Goal: Task Accomplishment & Management: Complete application form

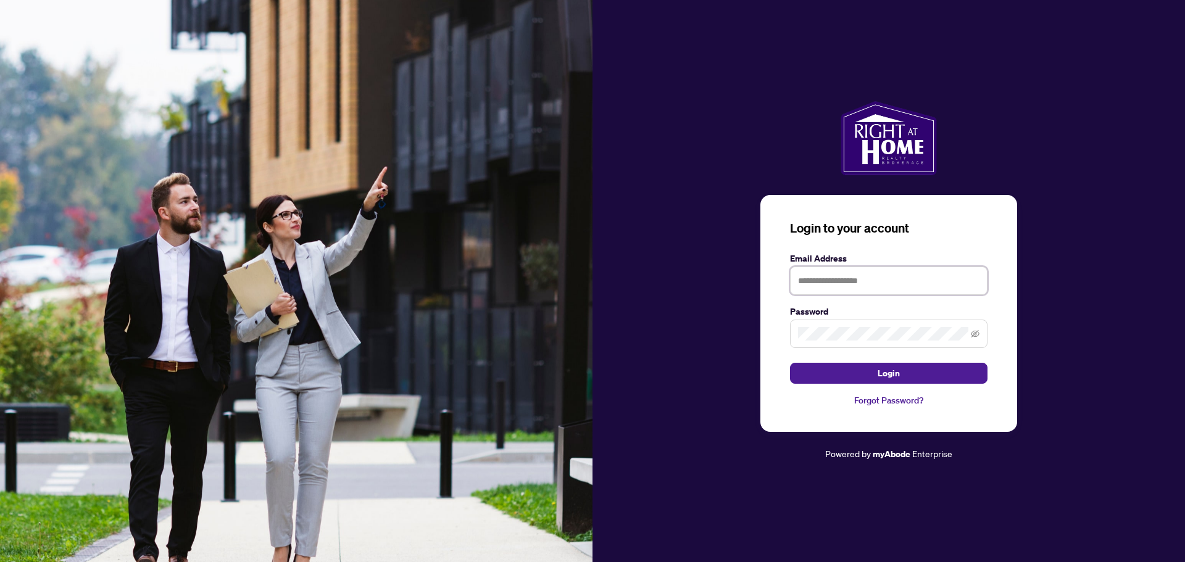
click at [883, 284] on input "text" at bounding box center [888, 281] width 197 height 28
type input "**********"
click at [876, 321] on span at bounding box center [888, 334] width 197 height 28
click at [890, 379] on span "Login" at bounding box center [888, 373] width 22 height 20
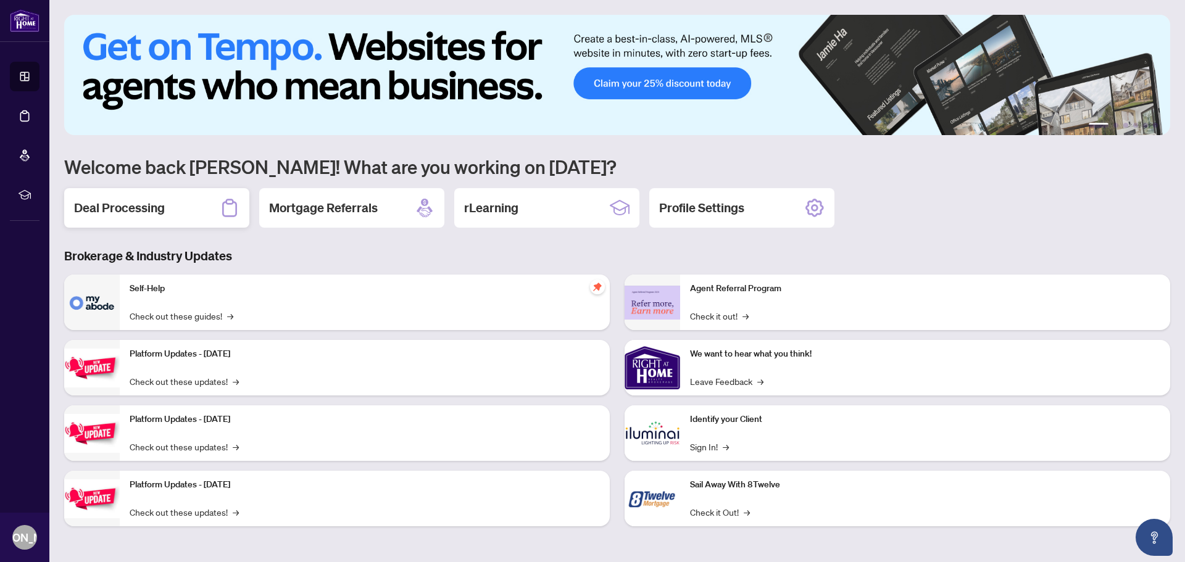
click at [170, 214] on div "Deal Processing" at bounding box center [156, 207] width 185 height 39
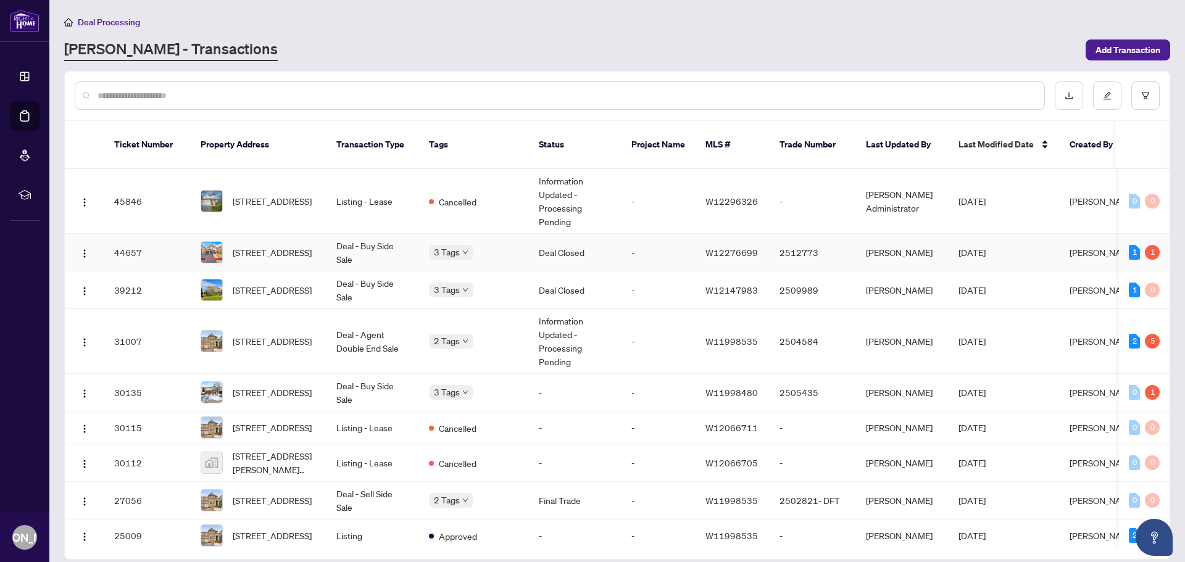
click at [257, 246] on span "[STREET_ADDRESS]" at bounding box center [272, 253] width 79 height 14
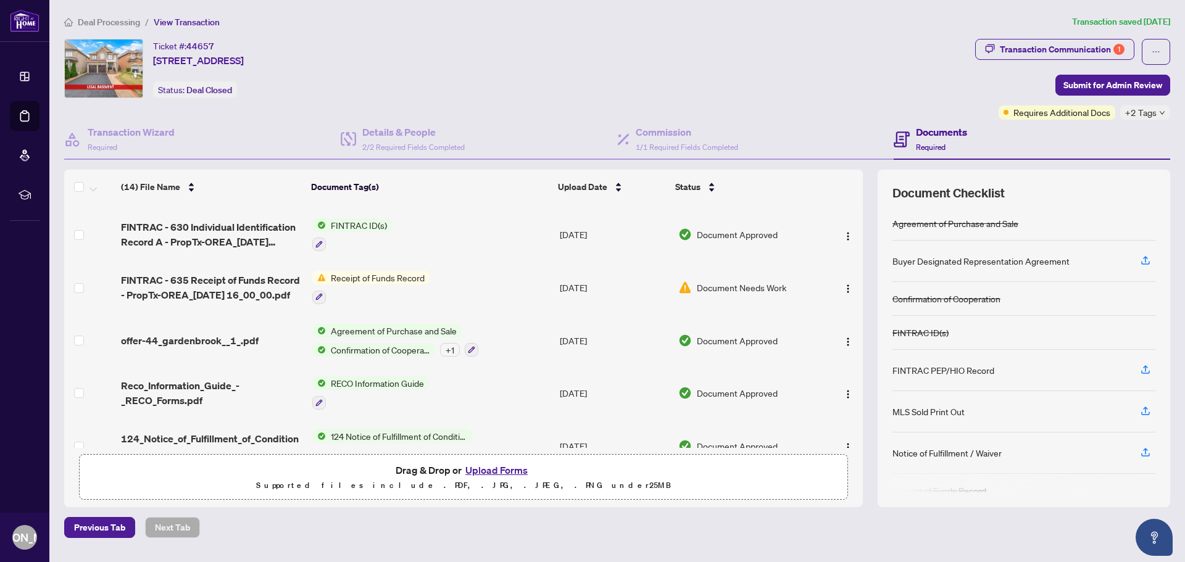
scroll to position [309, 0]
click at [1098, 50] on div "Transaction Communication 1" at bounding box center [1062, 49] width 125 height 20
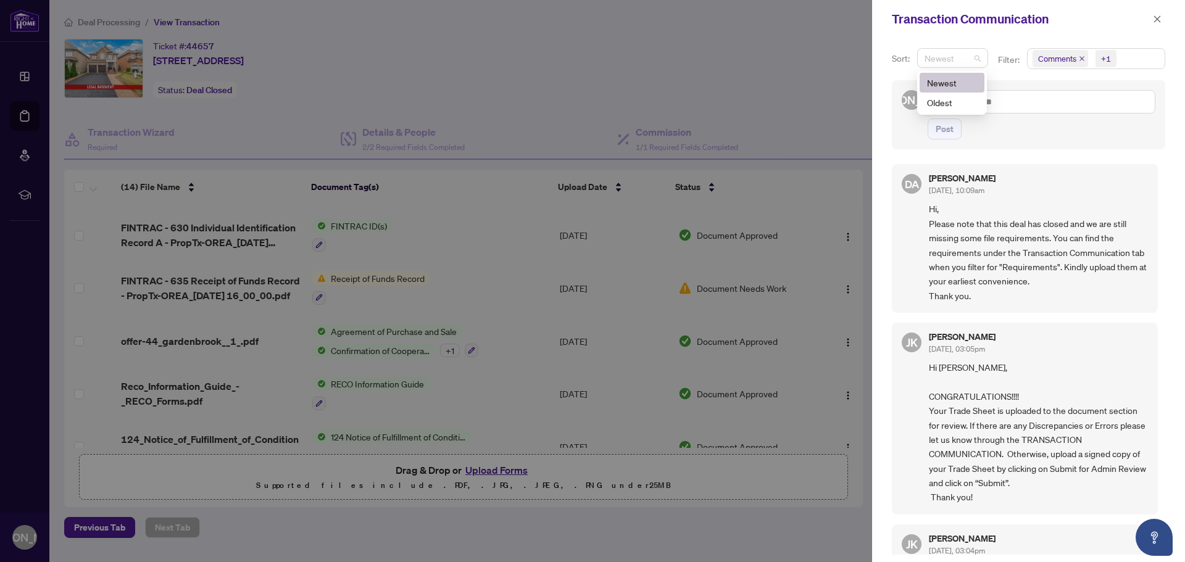
click at [976, 59] on span "Newest" at bounding box center [952, 58] width 56 height 19
click at [980, 58] on div "Newest" at bounding box center [952, 58] width 71 height 20
click at [1038, 59] on span "Comments" at bounding box center [1057, 58] width 38 height 12
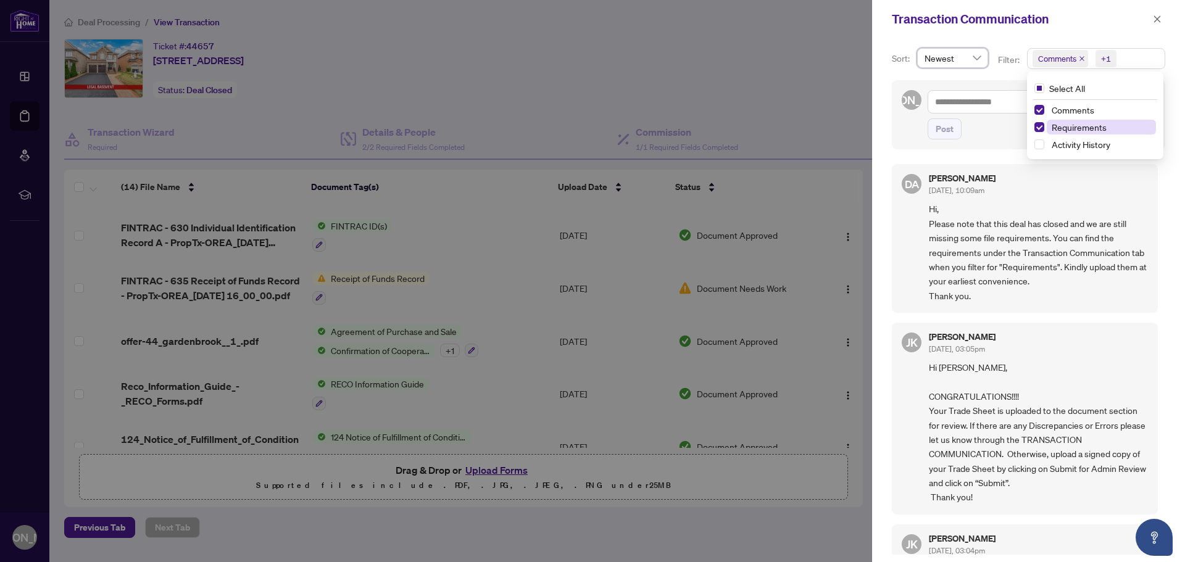
click at [1090, 125] on span "Requirements" at bounding box center [1078, 127] width 55 height 11
click at [1085, 110] on span "Comments" at bounding box center [1072, 109] width 43 height 11
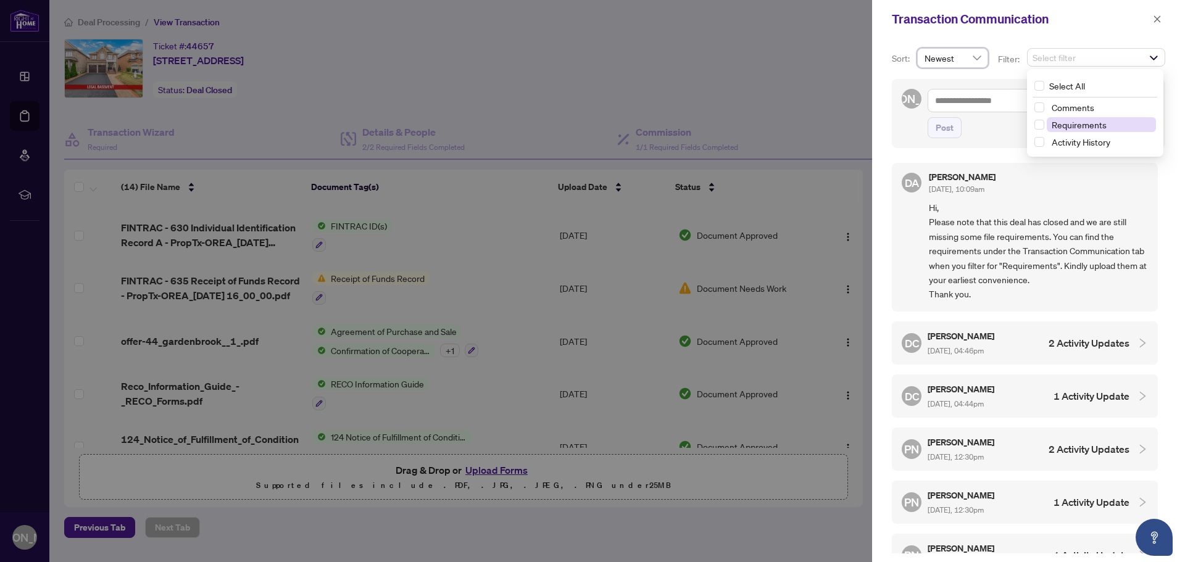
click at [1082, 125] on span "Requirements" at bounding box center [1078, 124] width 55 height 11
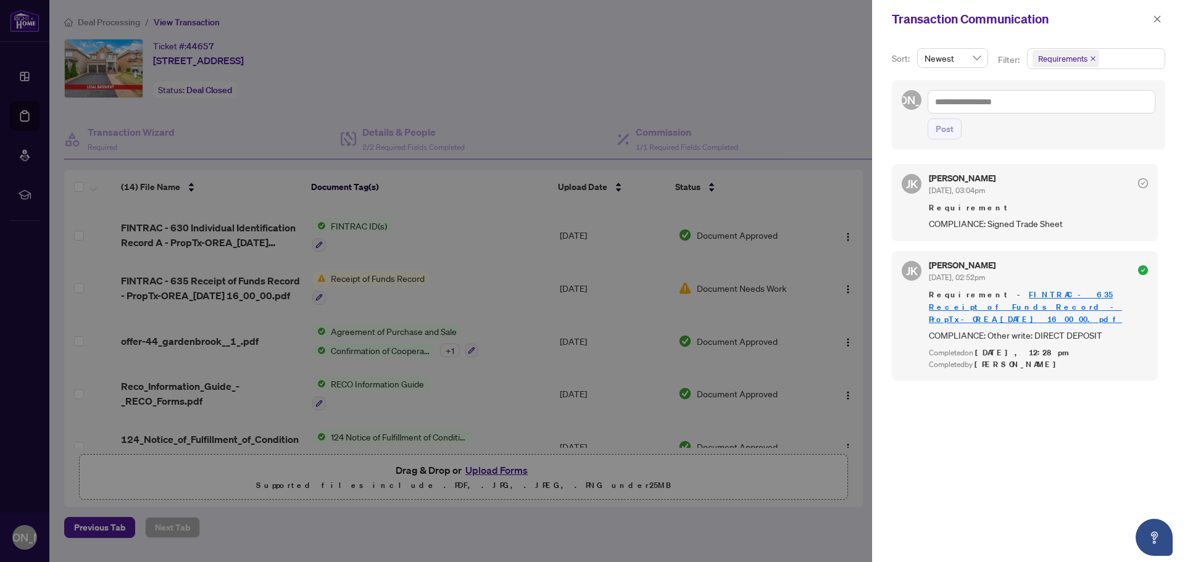
click at [987, 153] on div "Sort: Newest desc asc Newest Oldest Filter: Requirements Select All Comments Re…" at bounding box center [1028, 300] width 313 height 524
click at [1159, 18] on icon "close" at bounding box center [1157, 19] width 9 height 9
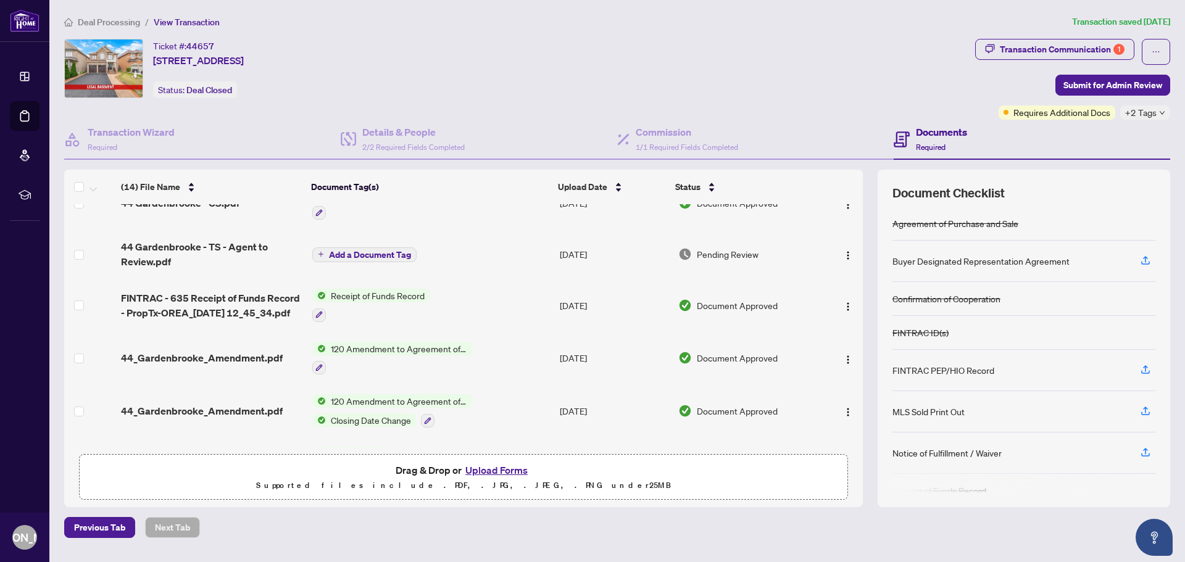
scroll to position [0, 0]
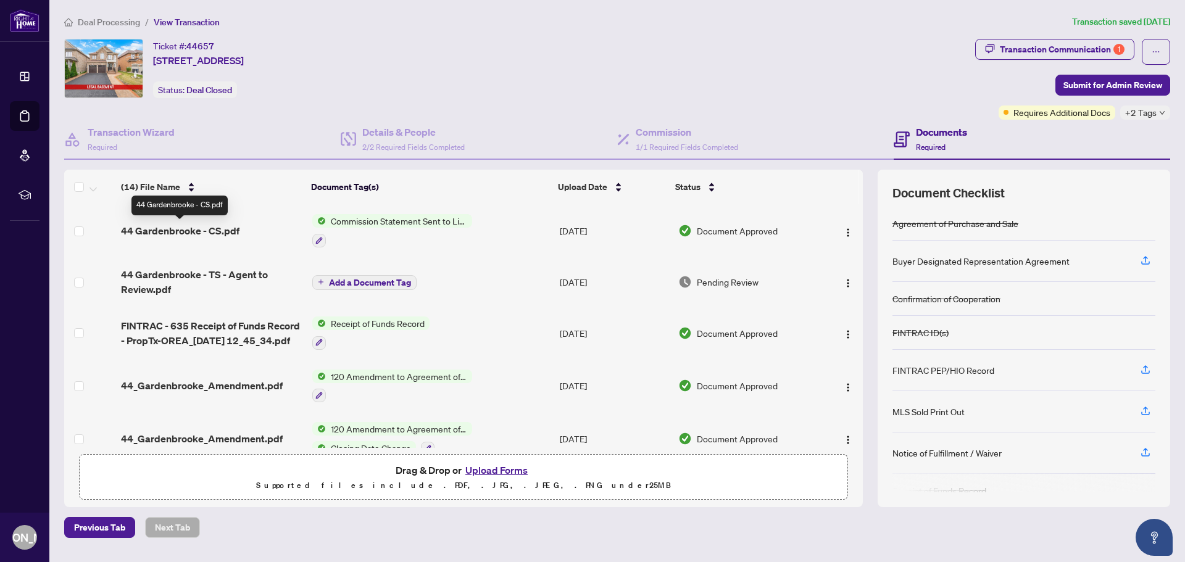
click at [210, 229] on span "44 Gardenbrooke - CS.pdf" at bounding box center [180, 230] width 118 height 15
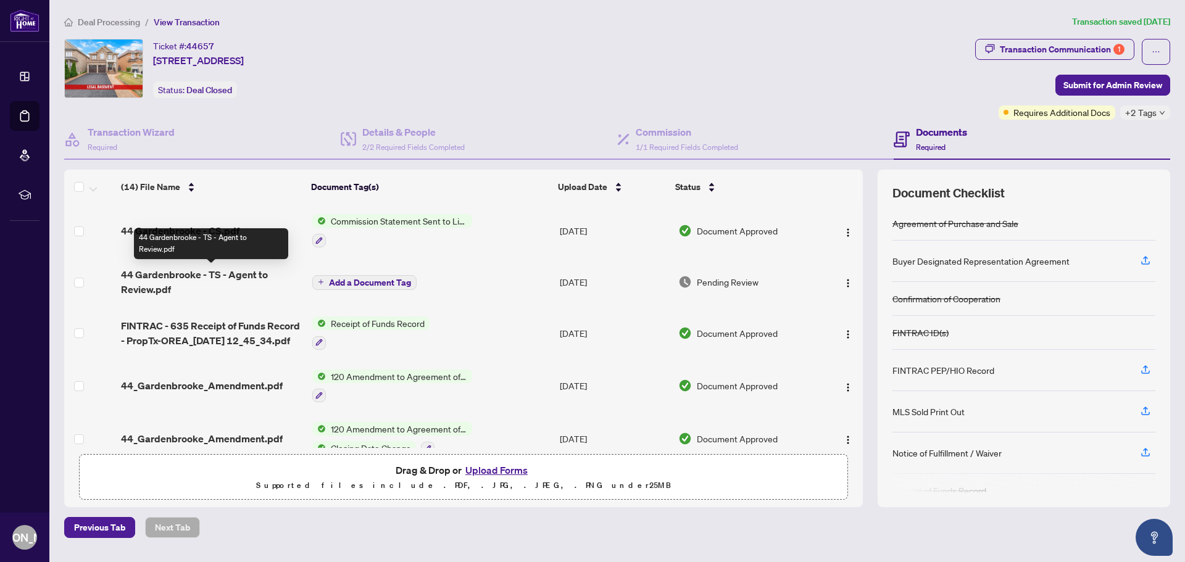
click at [155, 274] on span "44 Gardenbrooke - TS - Agent to Review.pdf" at bounding box center [211, 282] width 181 height 30
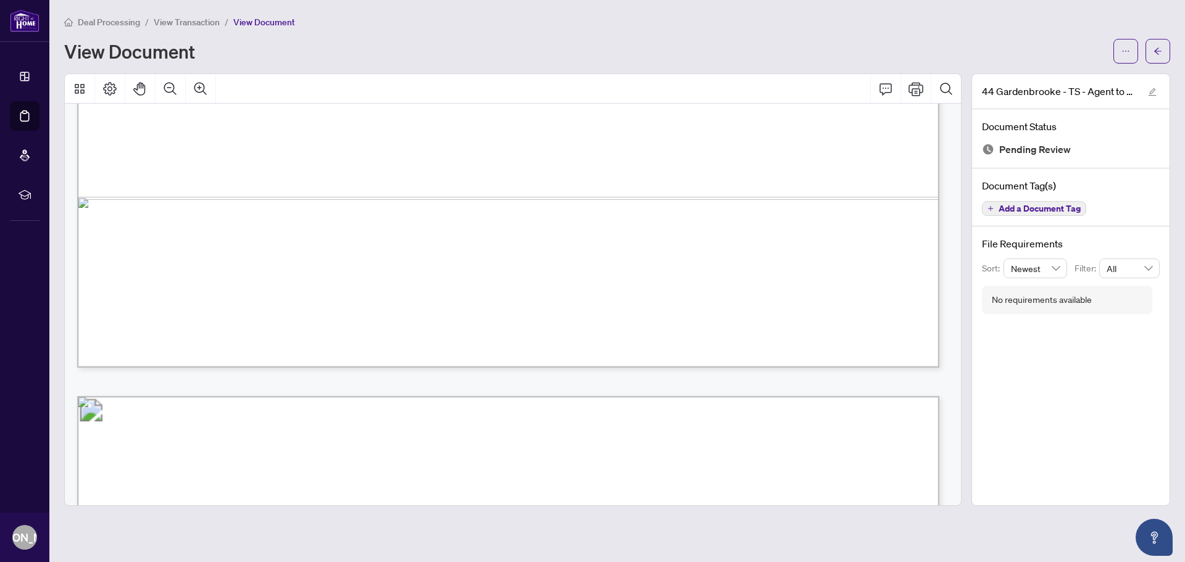
scroll to position [1234, 0]
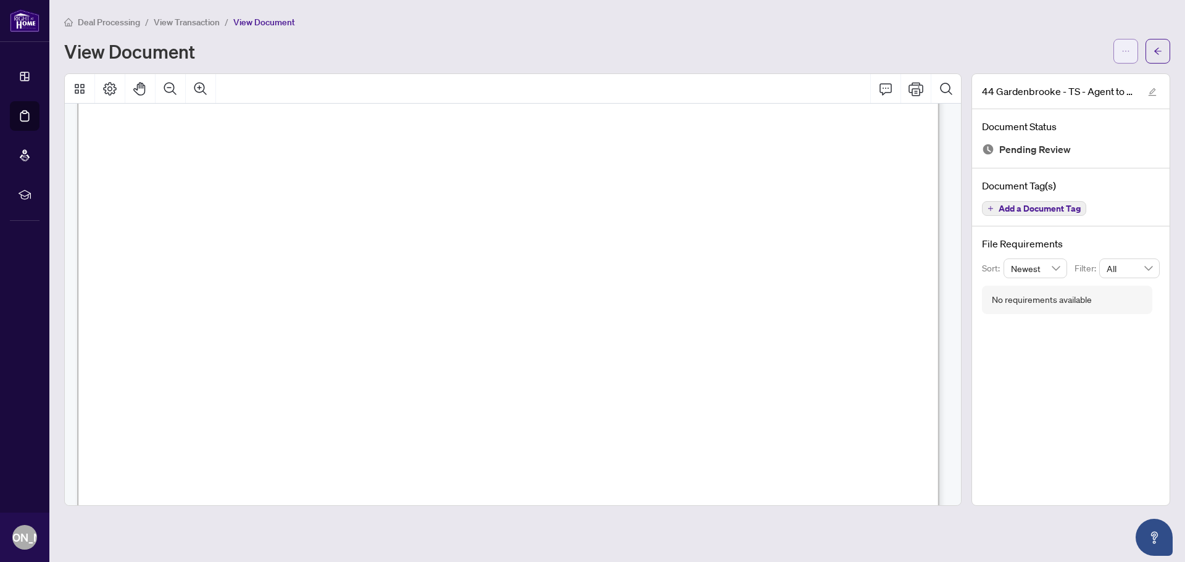
click at [1126, 60] on span "button" at bounding box center [1125, 51] width 9 height 20
click at [1077, 75] on span "Download" at bounding box center [1081, 78] width 94 height 14
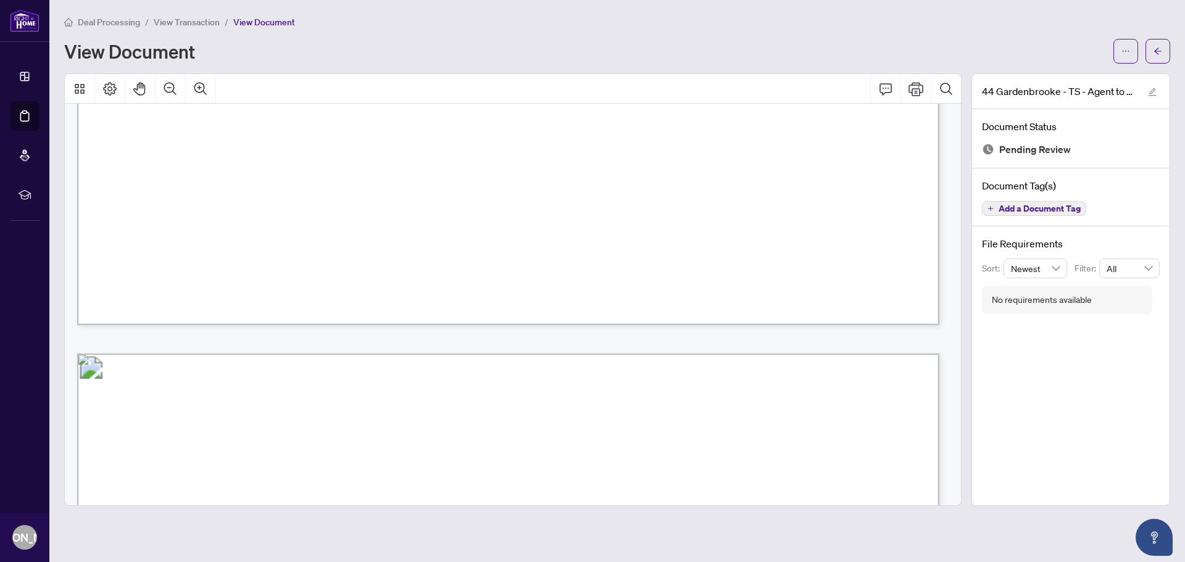
scroll to position [864, 0]
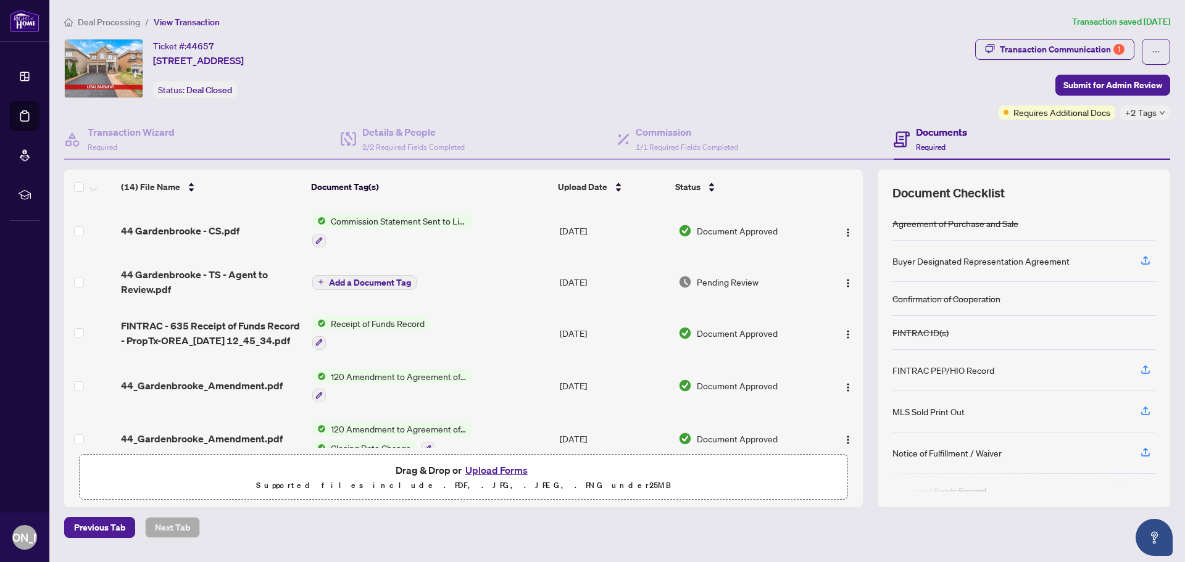
click at [472, 465] on button "Upload Forms" at bounding box center [497, 470] width 70 height 16
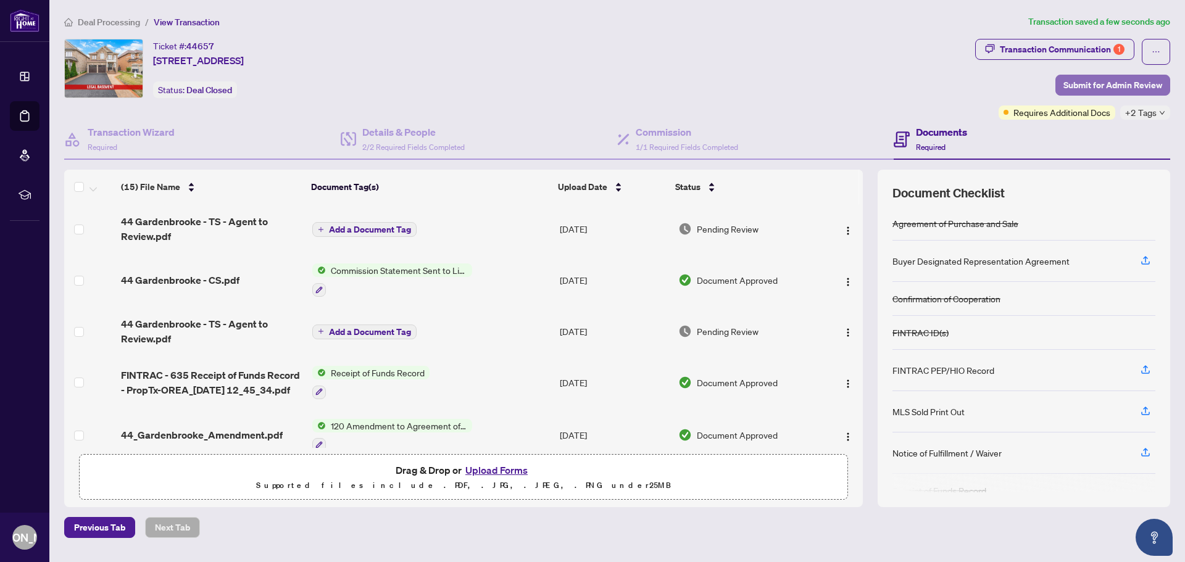
click at [1092, 81] on span "Submit for Admin Review" at bounding box center [1112, 85] width 99 height 20
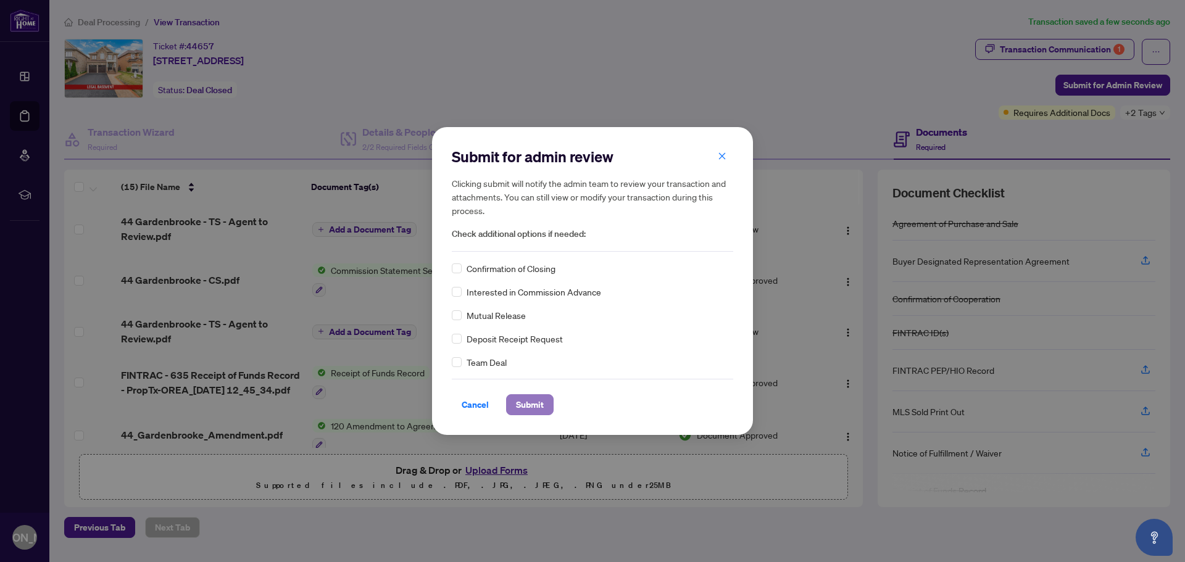
click at [534, 405] on span "Submit" at bounding box center [530, 405] width 28 height 20
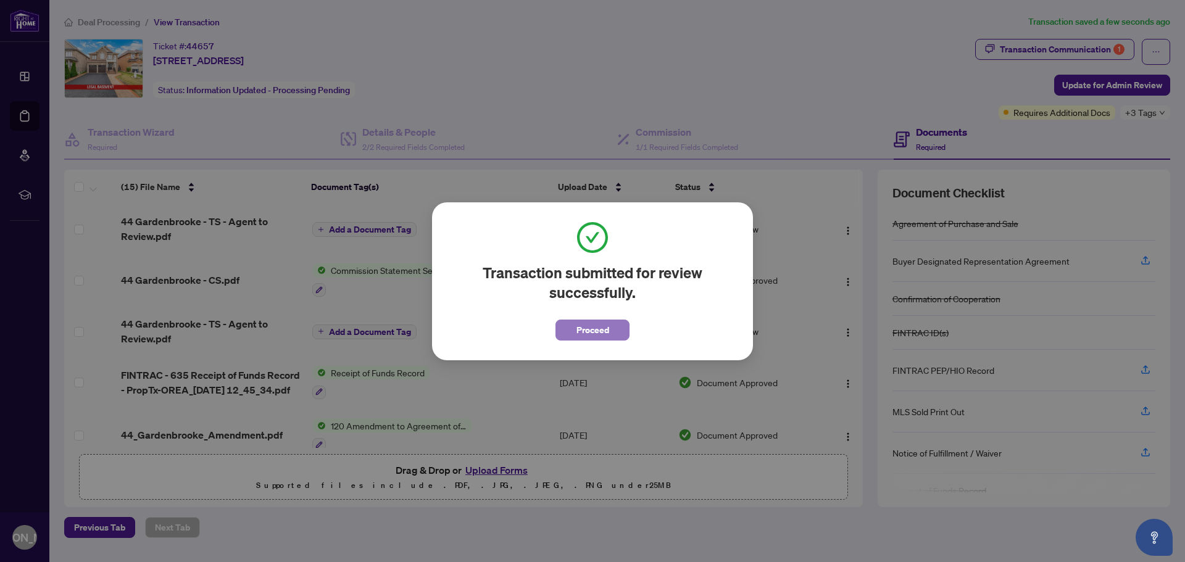
click at [582, 331] on span "Proceed" at bounding box center [592, 330] width 33 height 20
